Goal: Information Seeking & Learning: Compare options

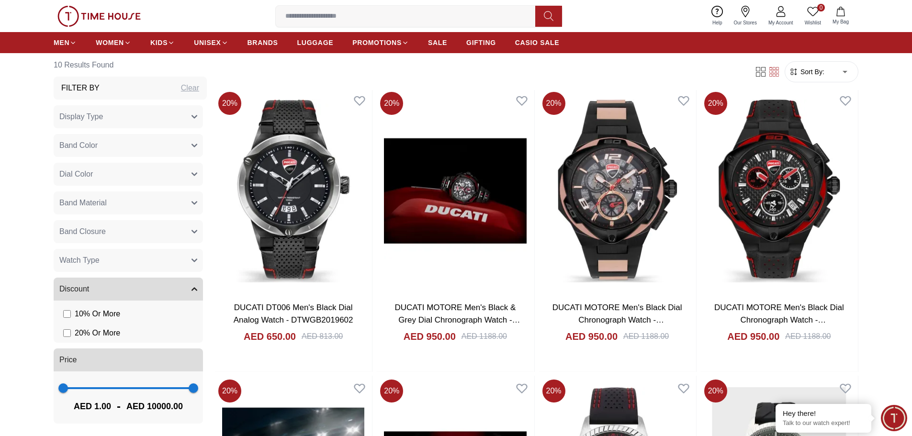
scroll to position [479, 0]
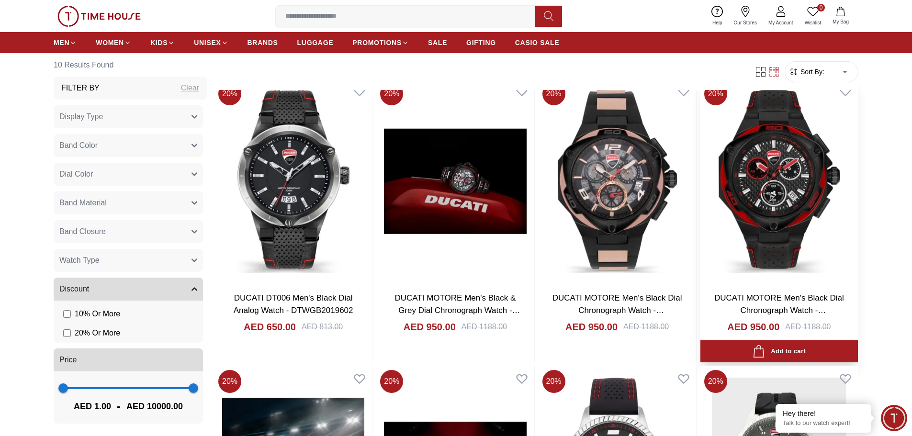
click at [793, 297] on link "DUCATI MOTORE Men's Black Dial Chronograph Watch - DTWGC2019004" at bounding box center [779, 310] width 130 height 34
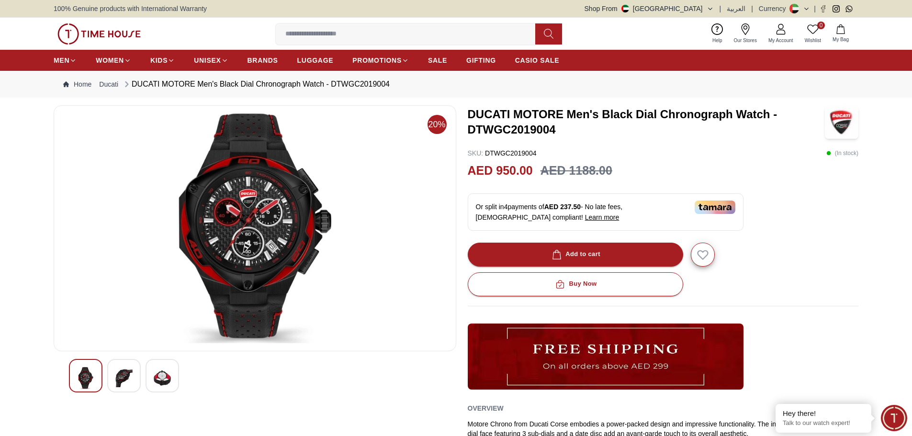
click at [128, 369] on img at bounding box center [123, 378] width 17 height 22
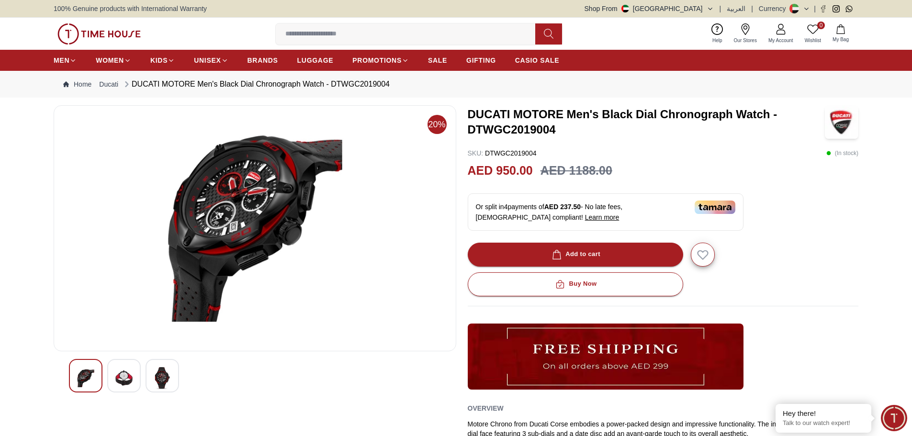
click at [266, 218] on img at bounding box center [255, 228] width 386 height 230
click at [164, 372] on img at bounding box center [162, 378] width 17 height 22
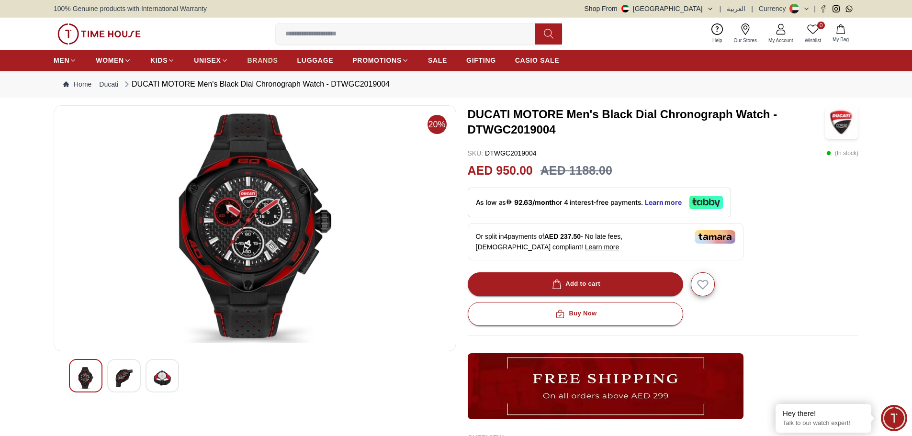
click at [250, 58] on span "BRANDS" at bounding box center [263, 61] width 31 height 10
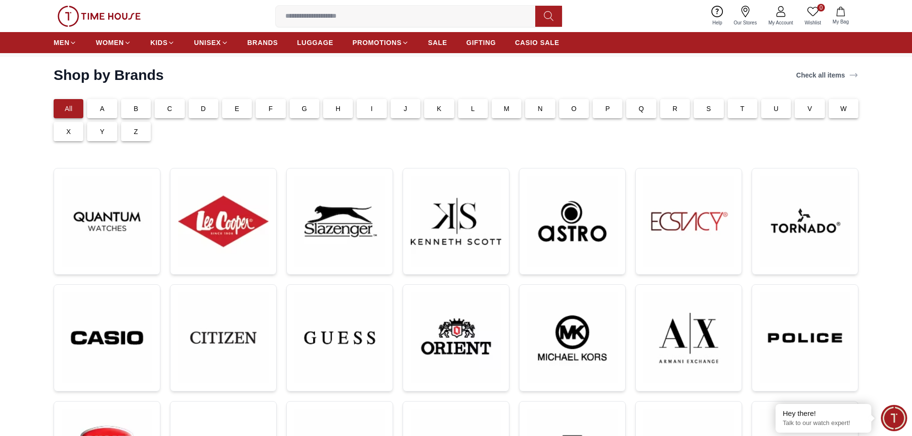
scroll to position [96, 0]
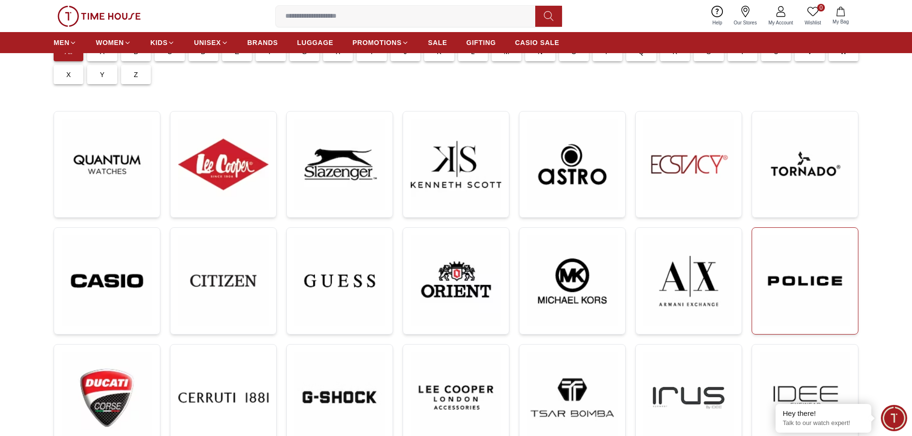
click at [797, 271] on img at bounding box center [805, 281] width 90 height 91
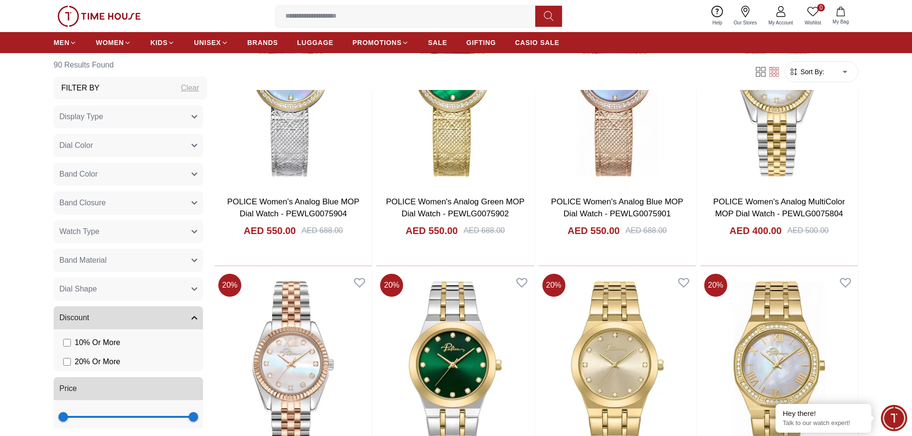
scroll to position [910, 0]
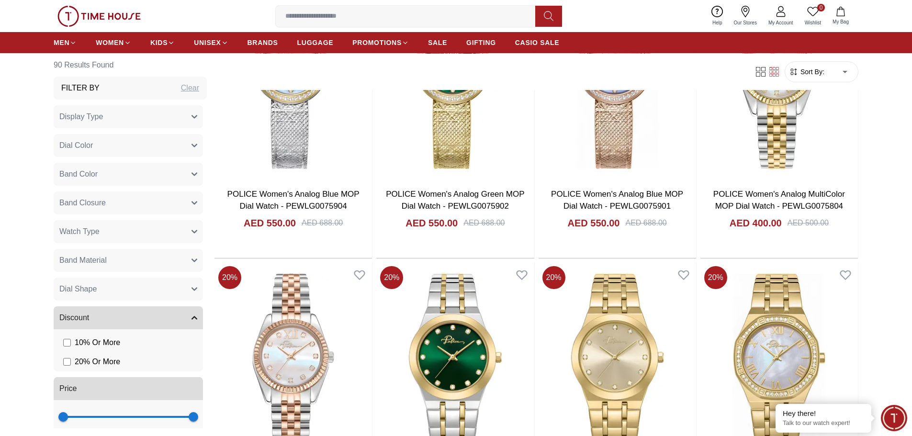
click at [137, 231] on button "Watch Type" at bounding box center [128, 231] width 149 height 23
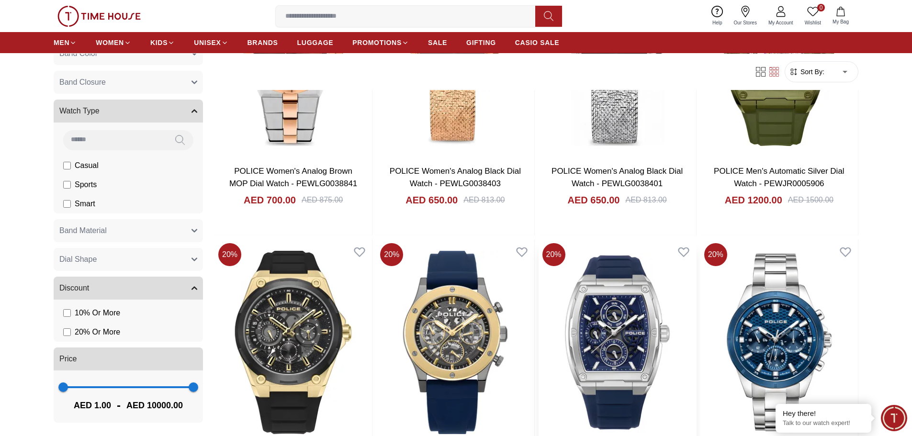
scroll to position [1676, 0]
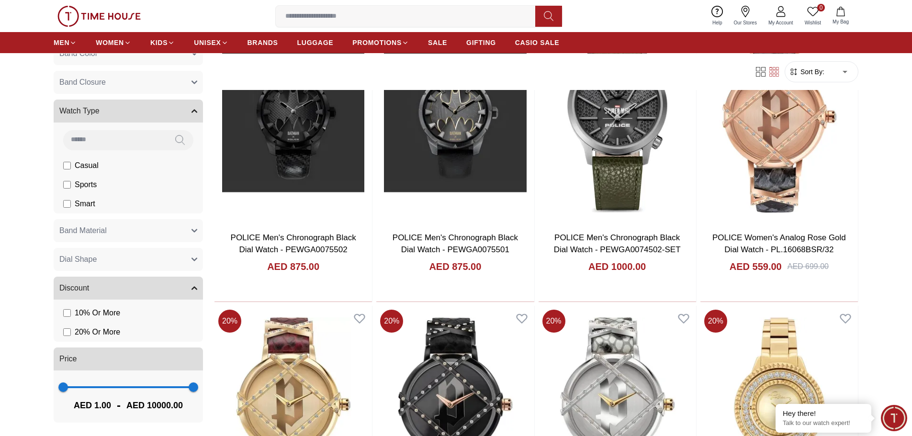
scroll to position [3016, 0]
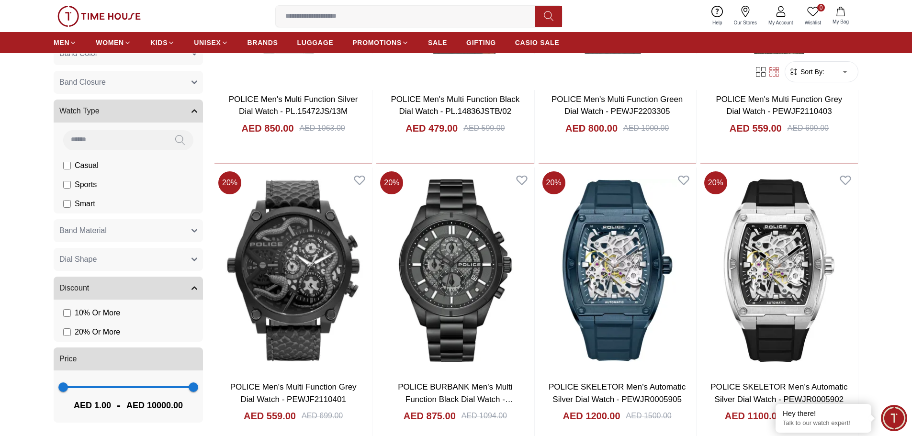
scroll to position [4644, 0]
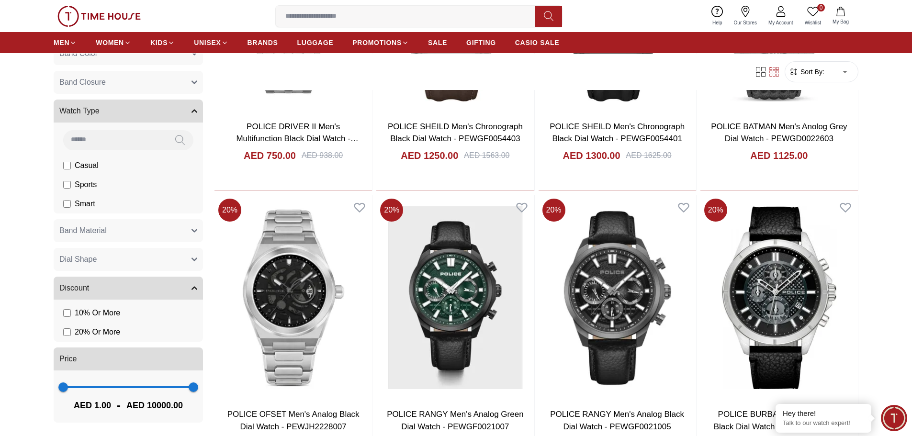
scroll to position [5601, 0]
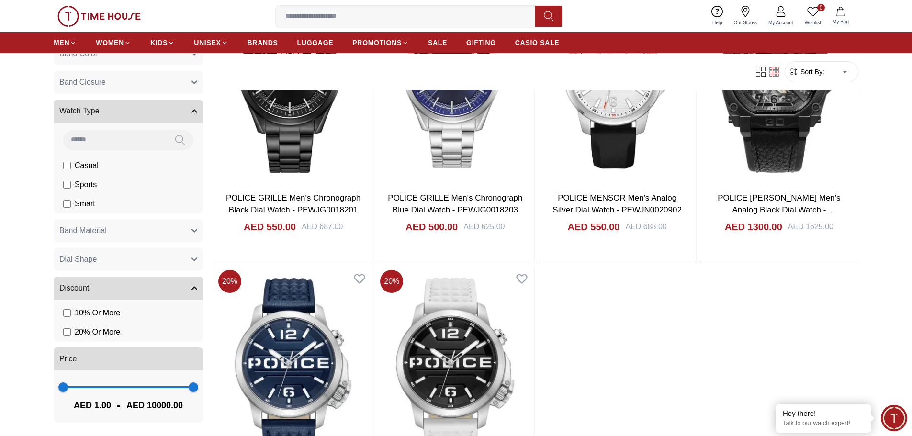
scroll to position [6655, 0]
